Goal: Information Seeking & Learning: Learn about a topic

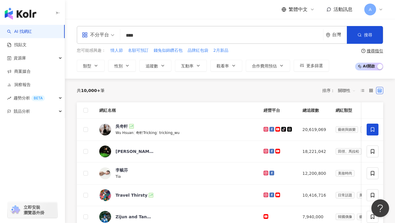
type input "**"
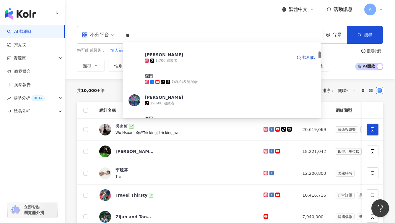
scroll to position [100, 0]
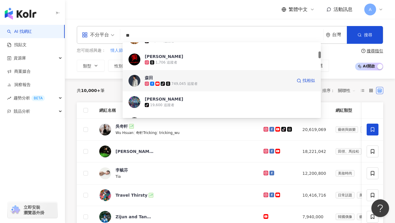
click at [211, 86] on div "tiktok-icon 749,045 追蹤者" at bounding box center [218, 84] width 147 height 6
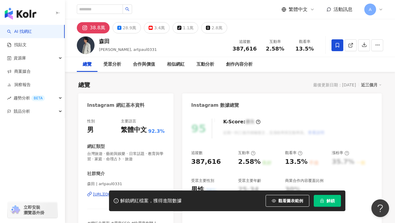
click at [329, 200] on span "解鎖" at bounding box center [330, 200] width 8 height 5
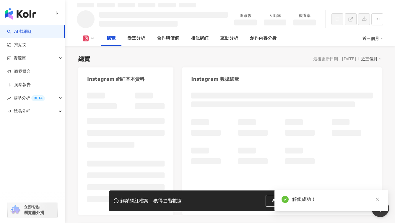
scroll to position [33, 0]
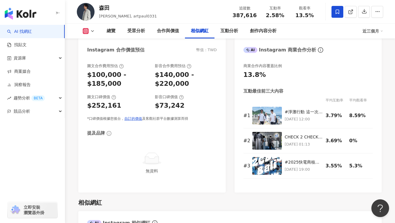
scroll to position [964, 0]
